Goal: Find specific page/section: Find specific page/section

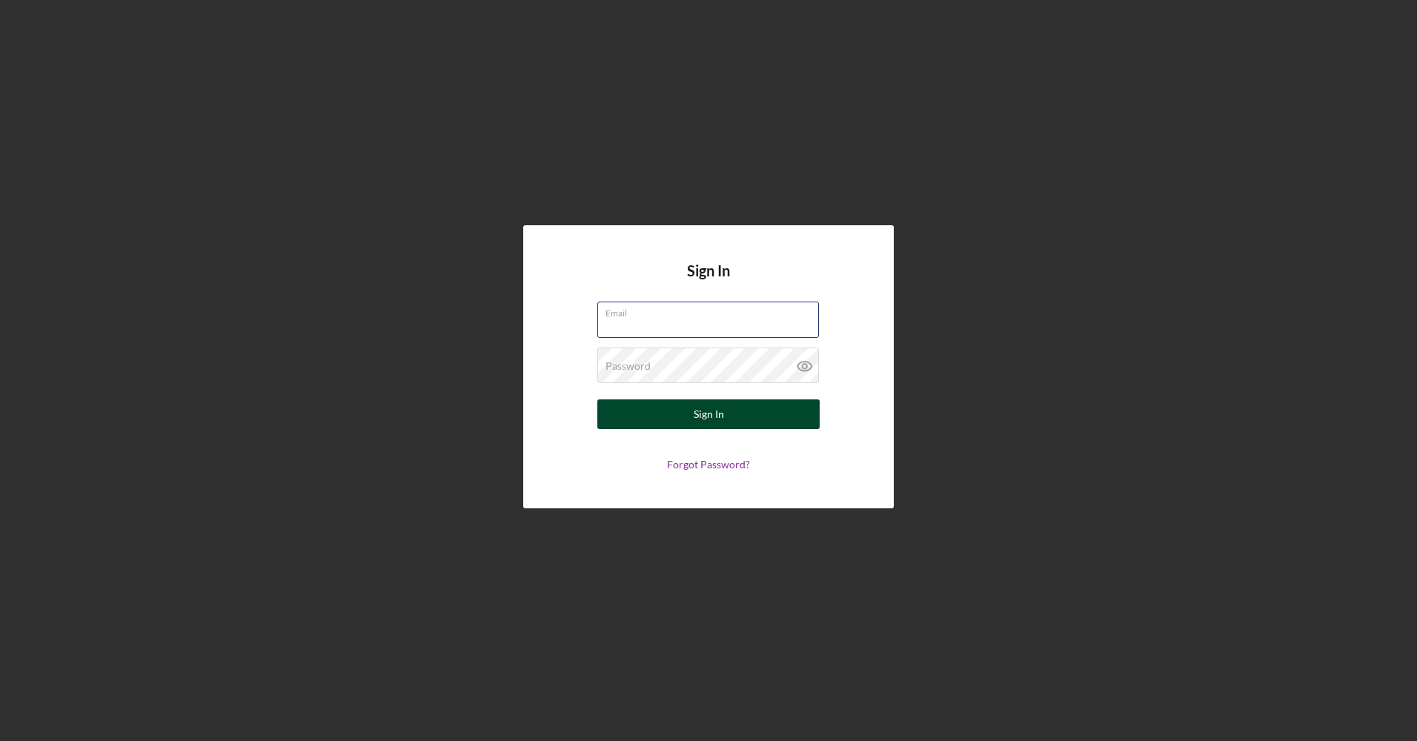
type input "[EMAIL_ADDRESS][DOMAIN_NAME]"
click at [663, 418] on button "Sign In" at bounding box center [708, 415] width 222 height 30
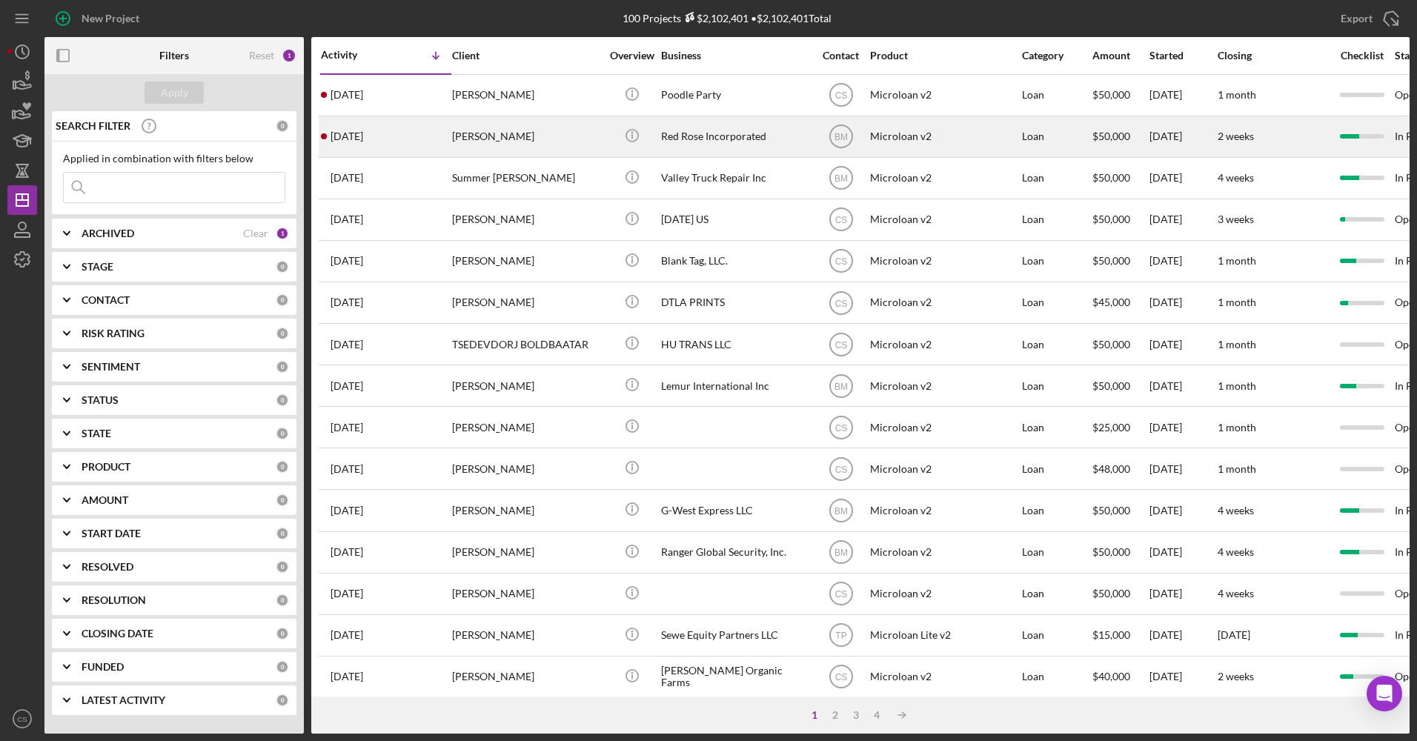
click at [734, 140] on div "Red Rose Incorporated" at bounding box center [735, 136] width 148 height 39
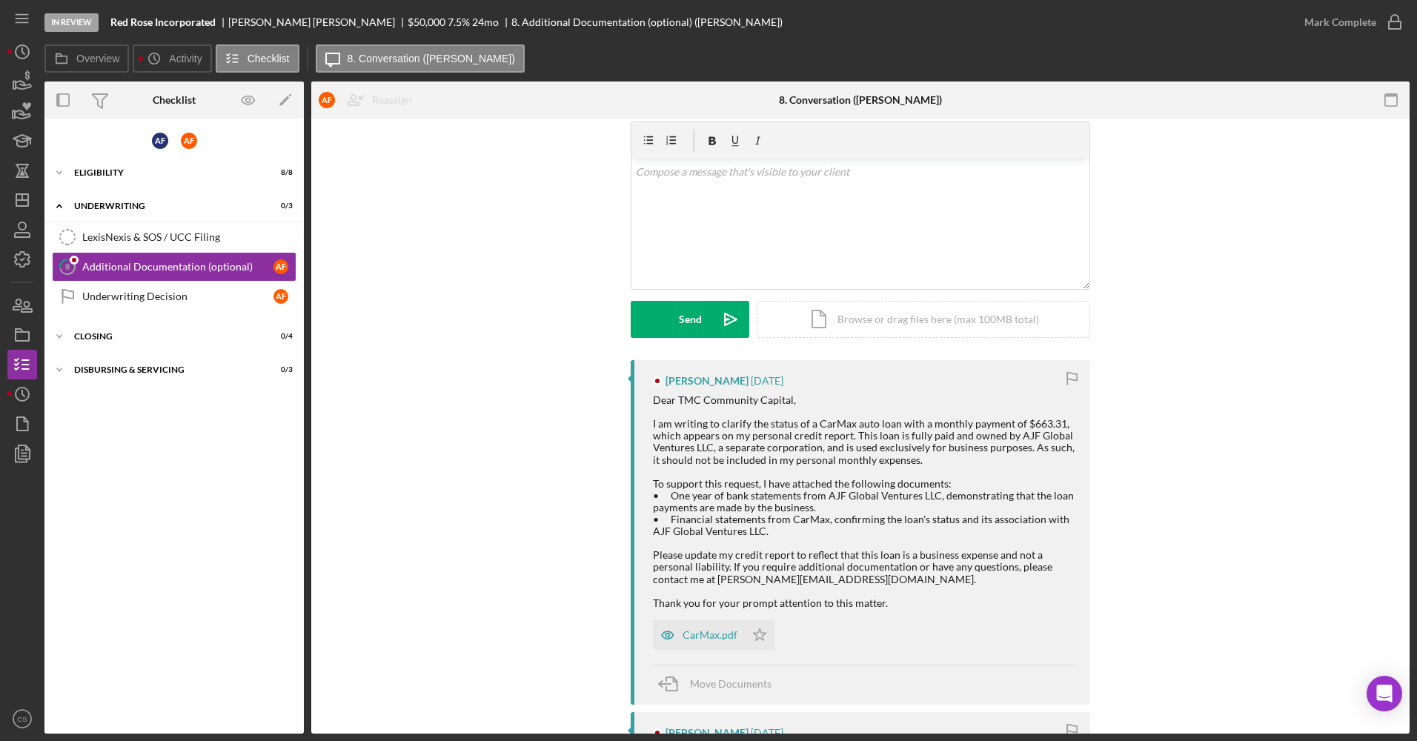
scroll to position [74, 0]
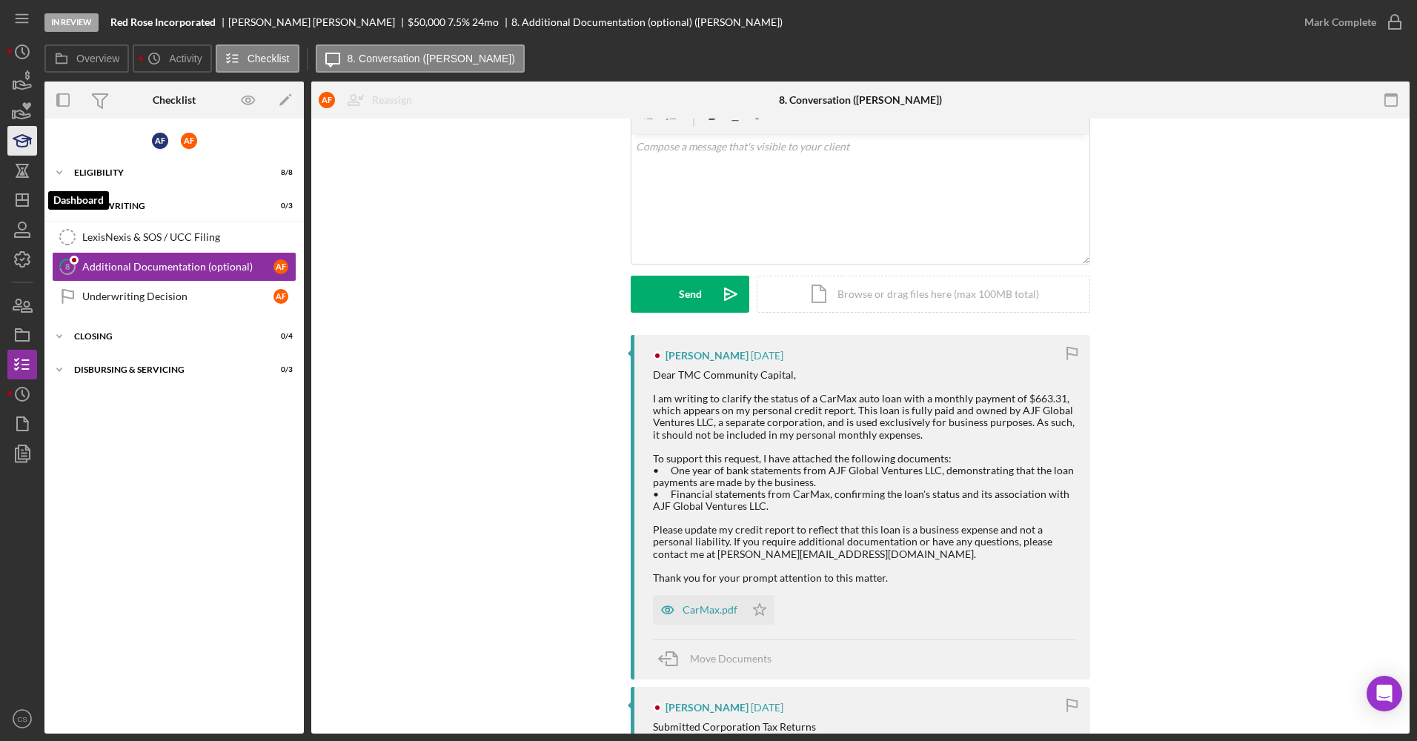
drag, startPoint x: 21, startPoint y: 200, endPoint x: 7, endPoint y: 134, distance: 67.5
click at [21, 200] on line "button" at bounding box center [22, 200] width 12 height 0
